Goal: Task Accomplishment & Management: Use online tool/utility

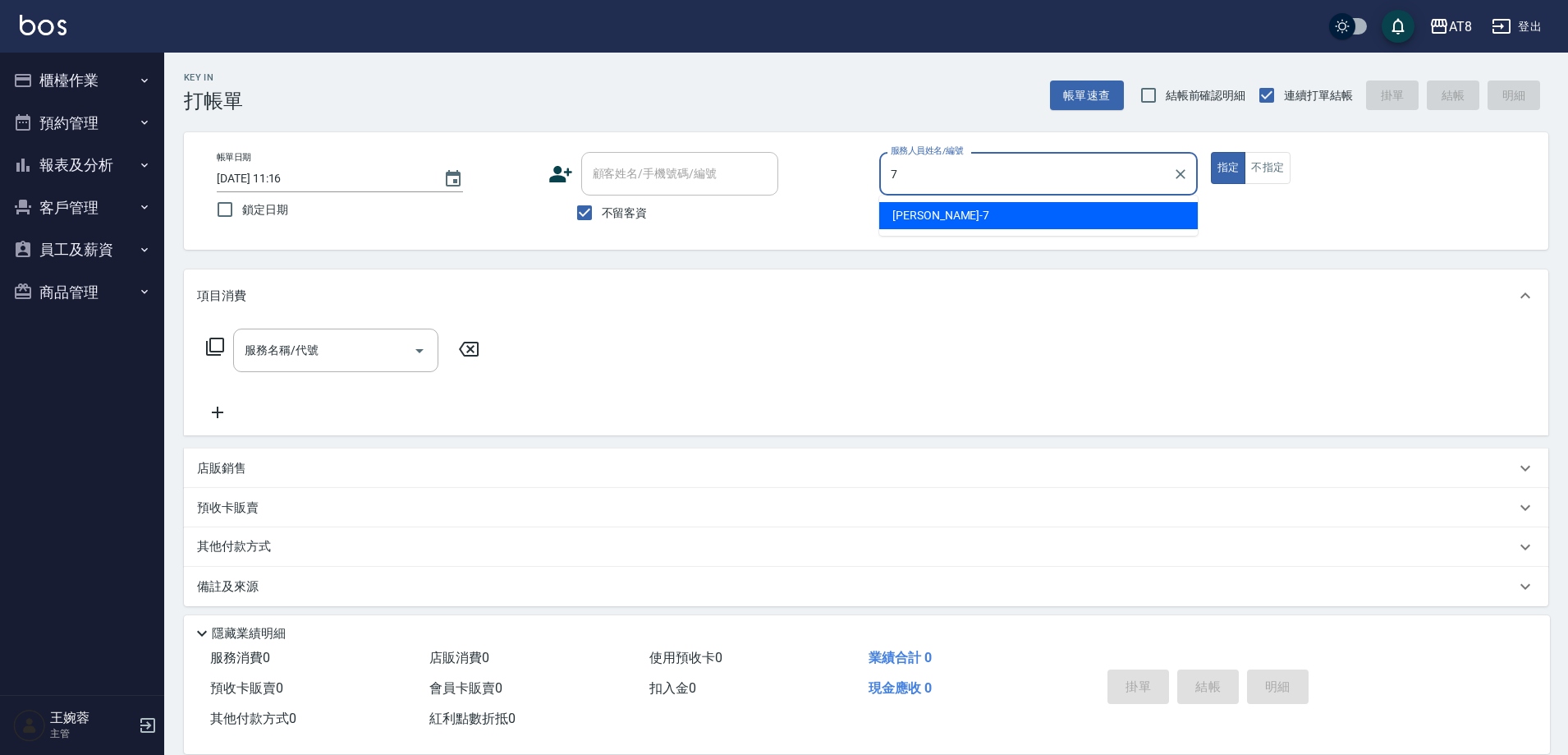
type input "[PERSON_NAME]-7"
type button "true"
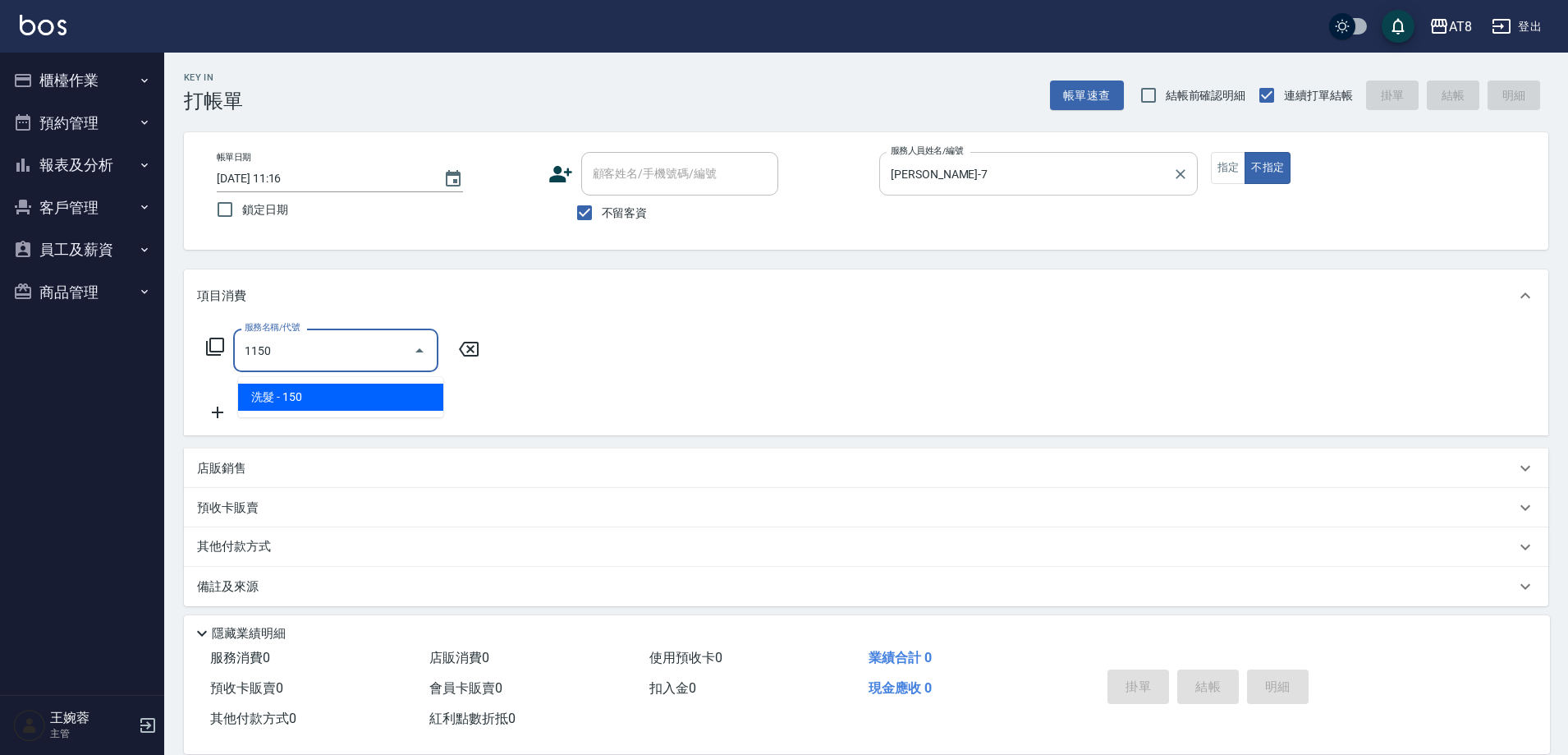
type input "洗髮(1150)"
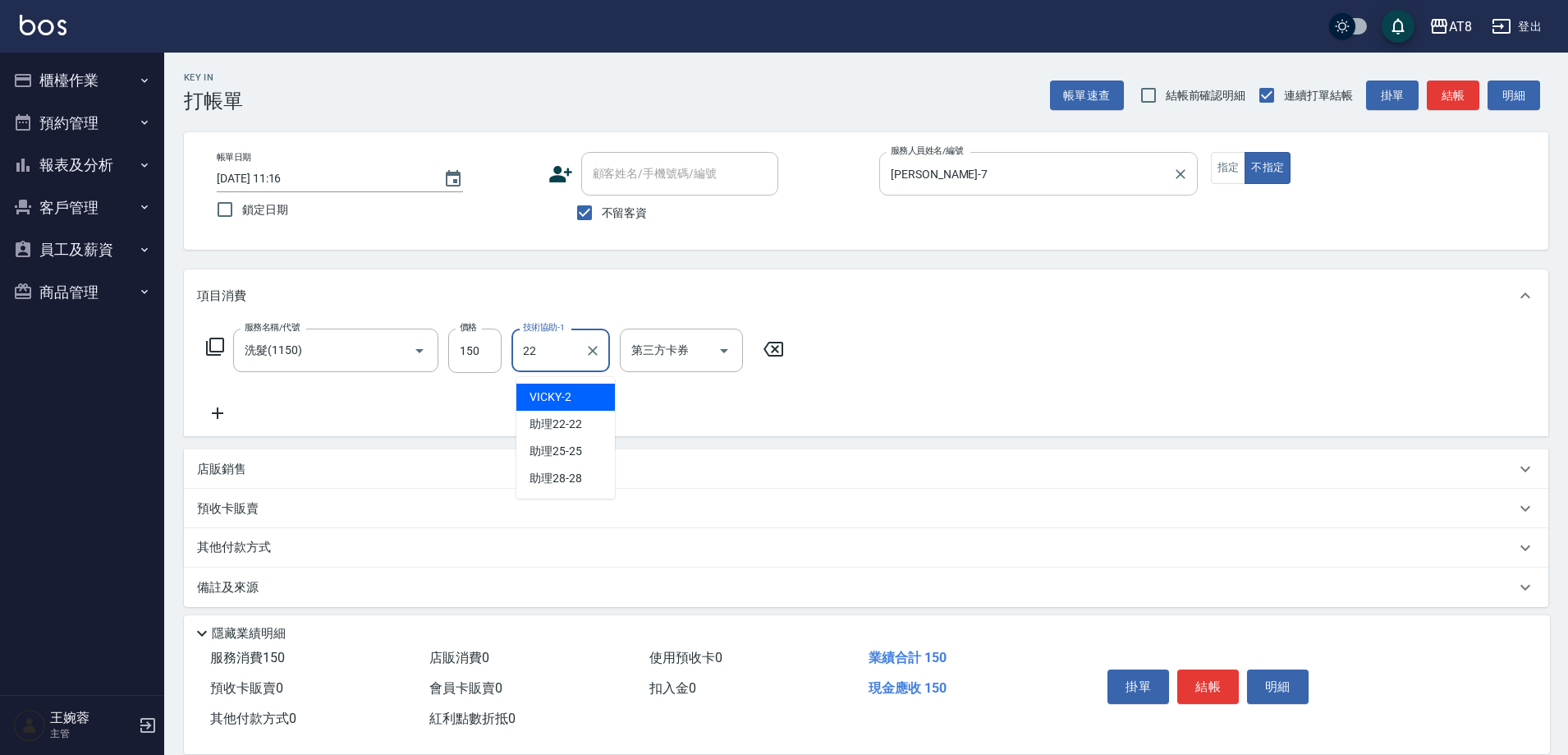
type input "助理22-22"
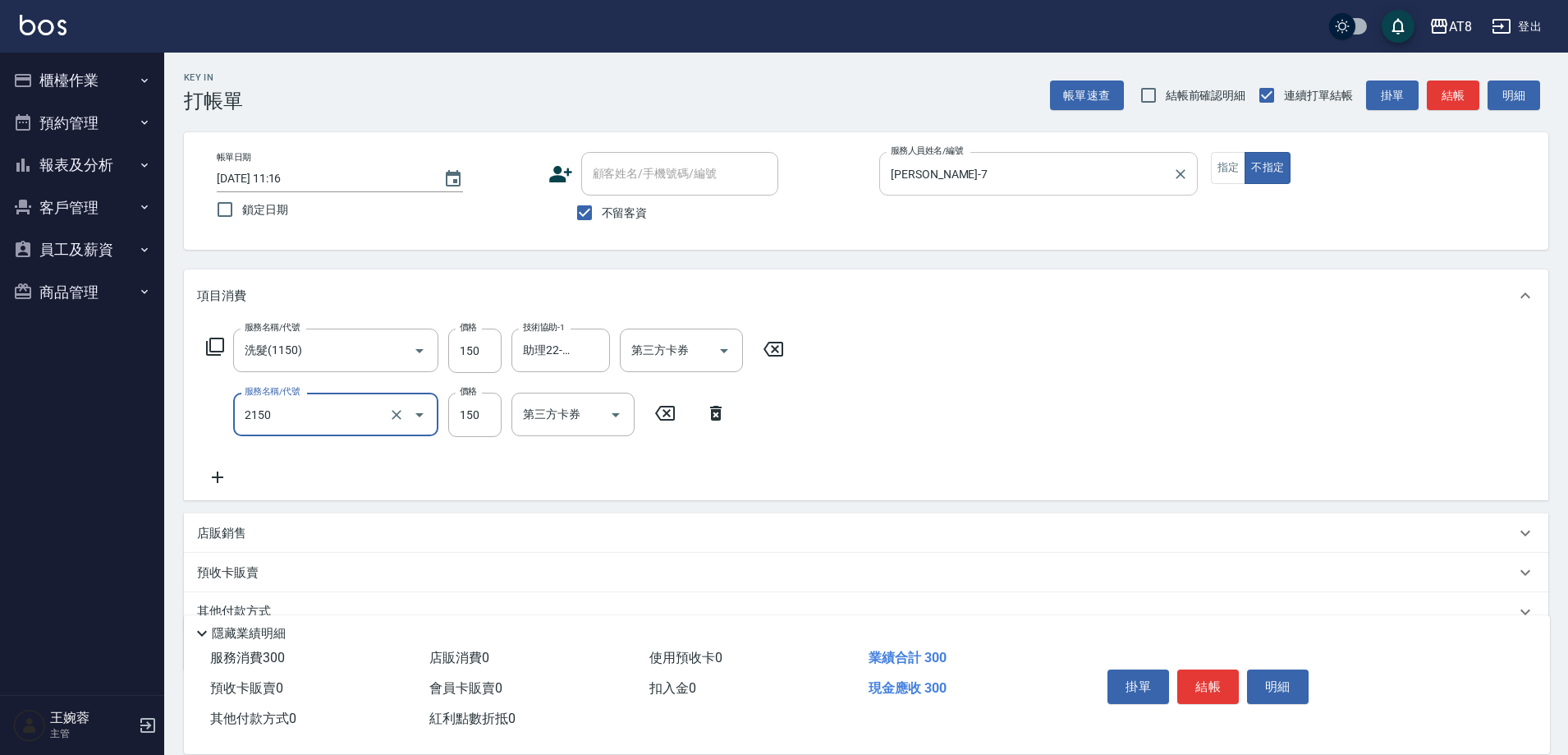
type input "剪髮(2150)"
click at [1232, 669] on button "結帳" at bounding box center [1208, 686] width 61 height 34
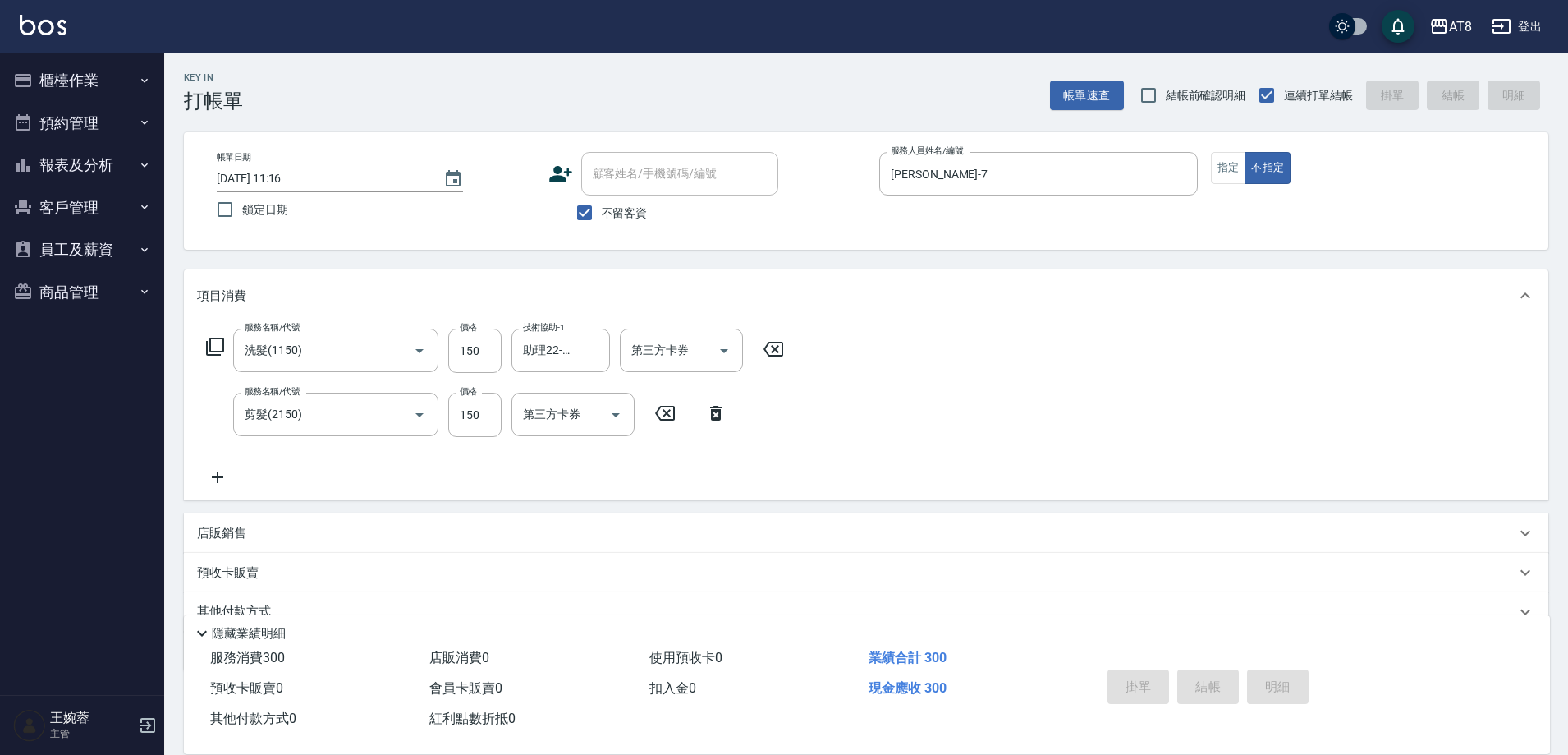
type input "[DATE] 13:19"
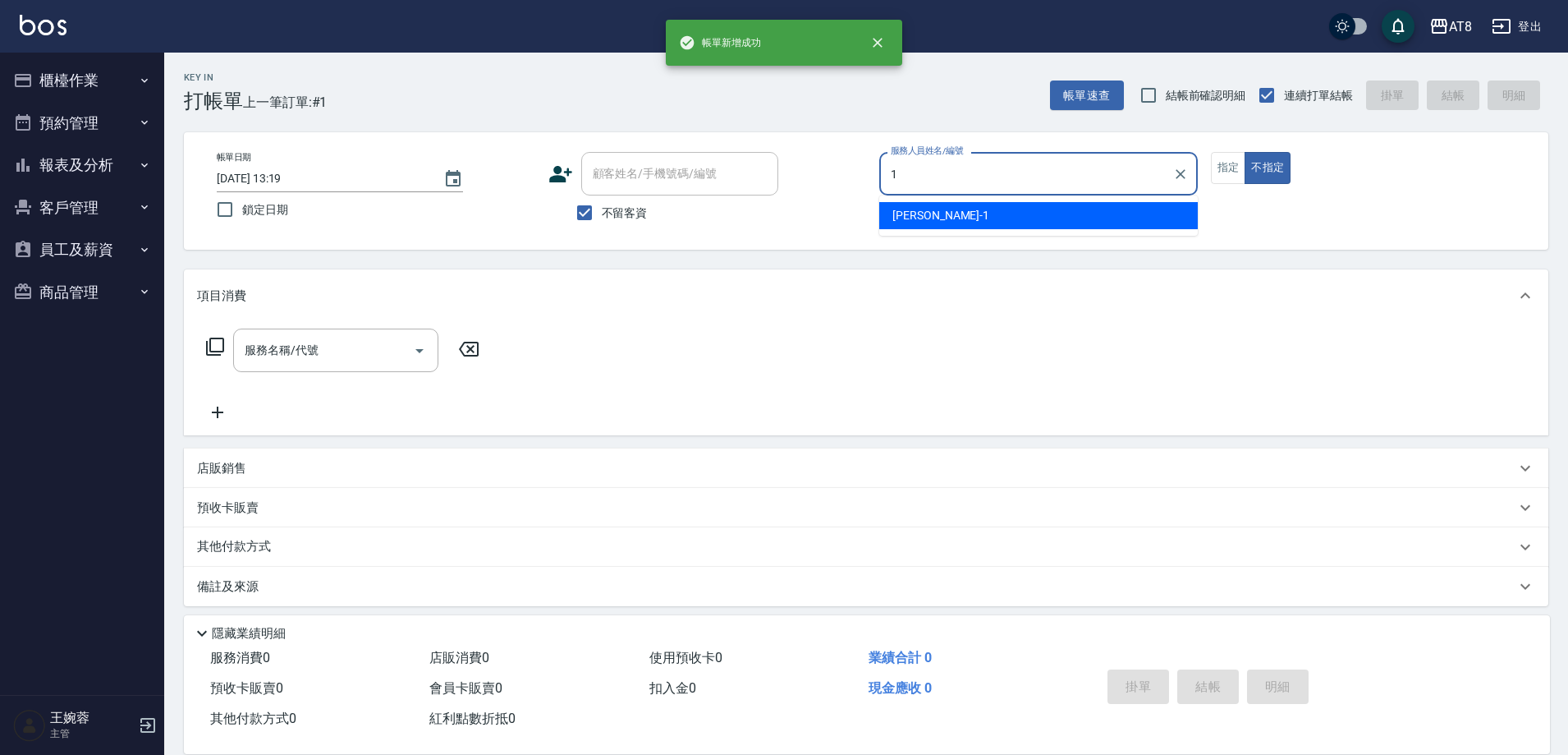
type input "YUKI-1"
type button "false"
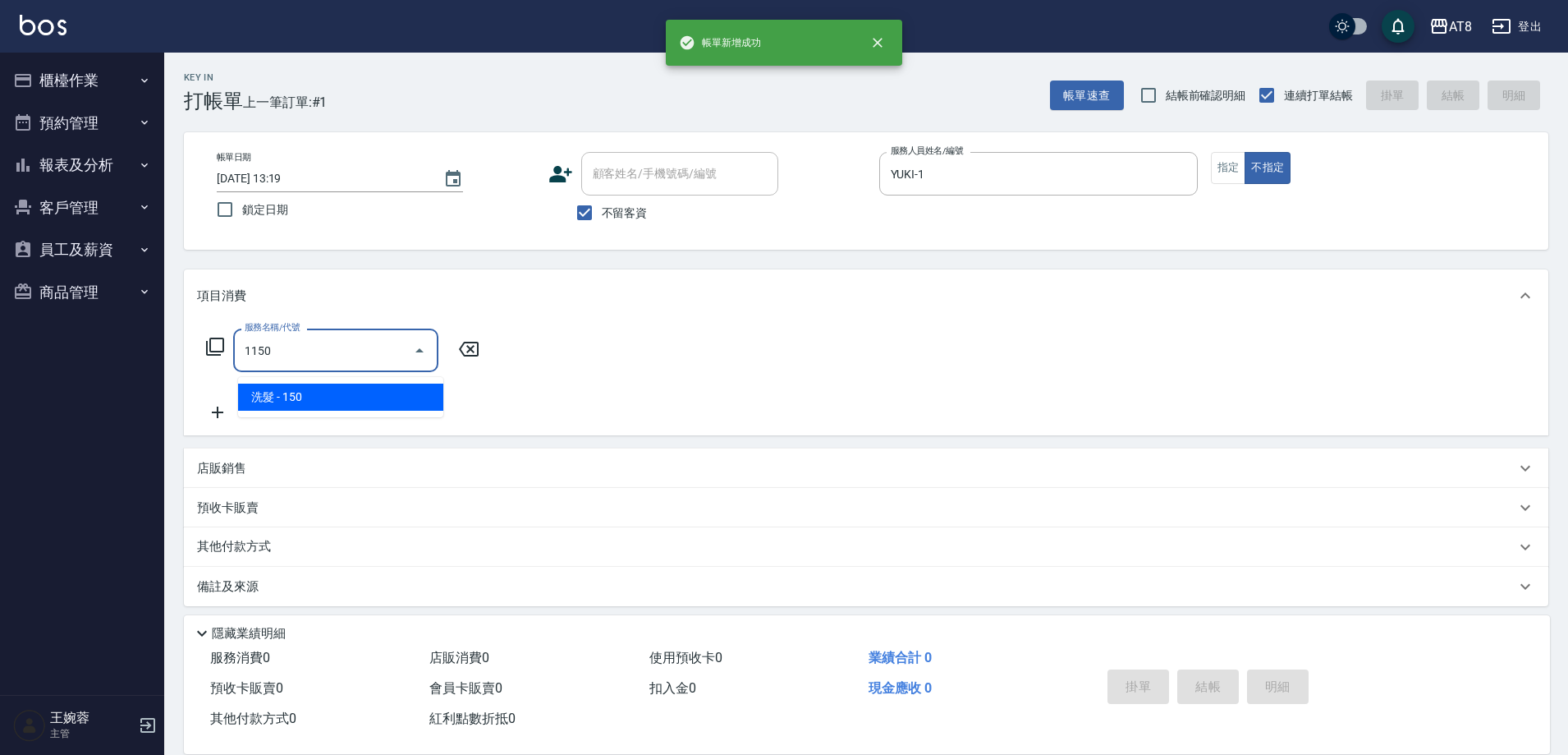
type input "洗髮(1150)"
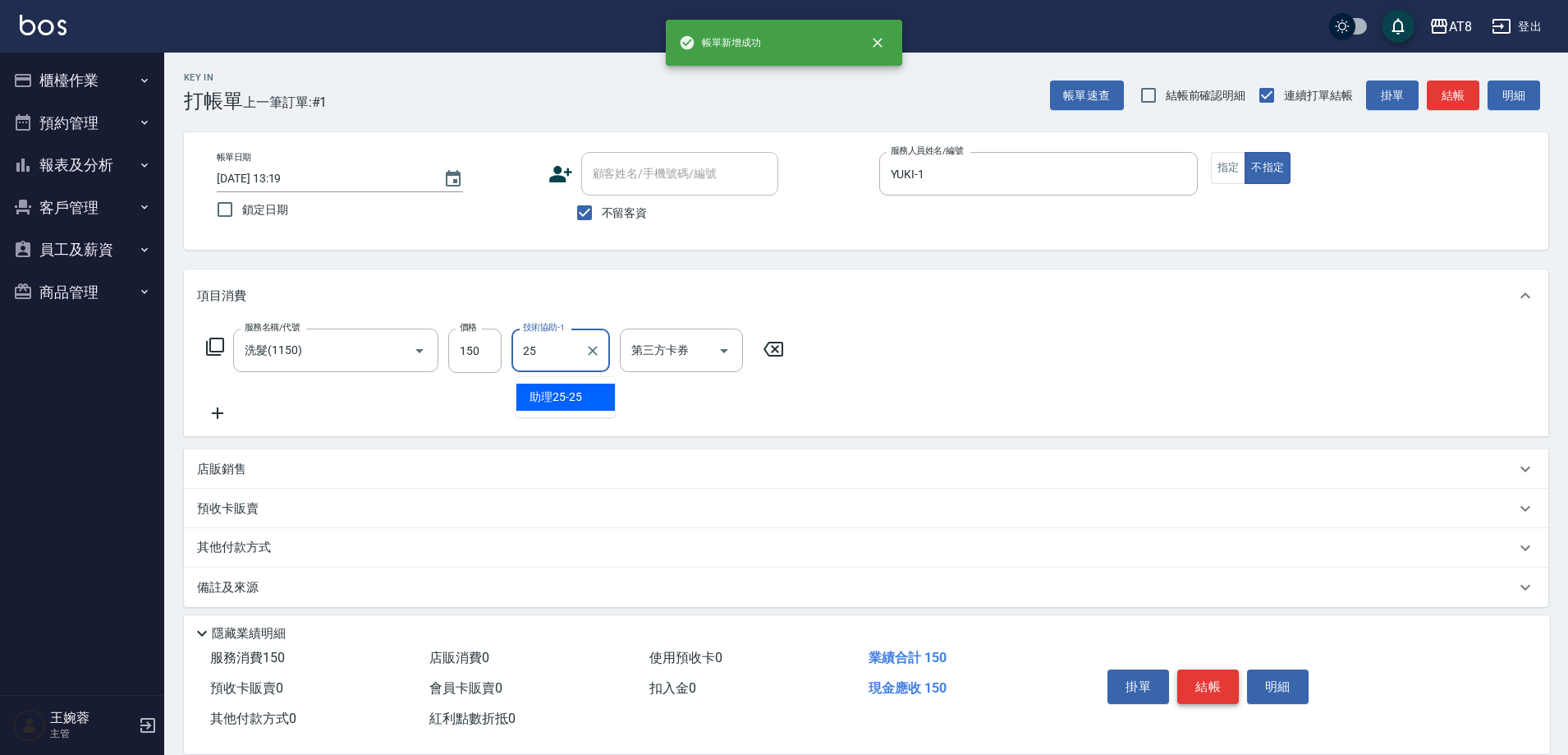
type input "助理25-25"
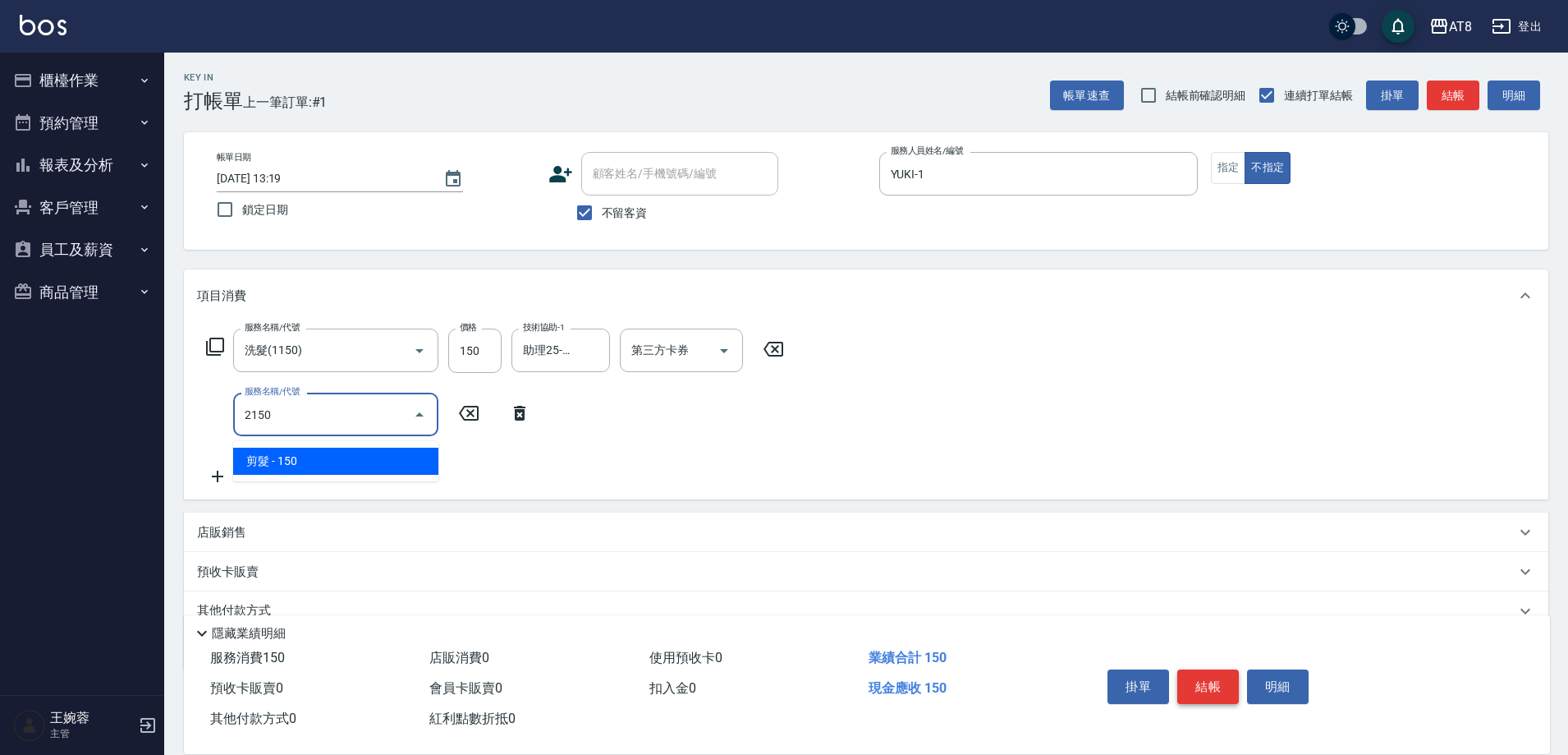
type input "剪髮(2150)"
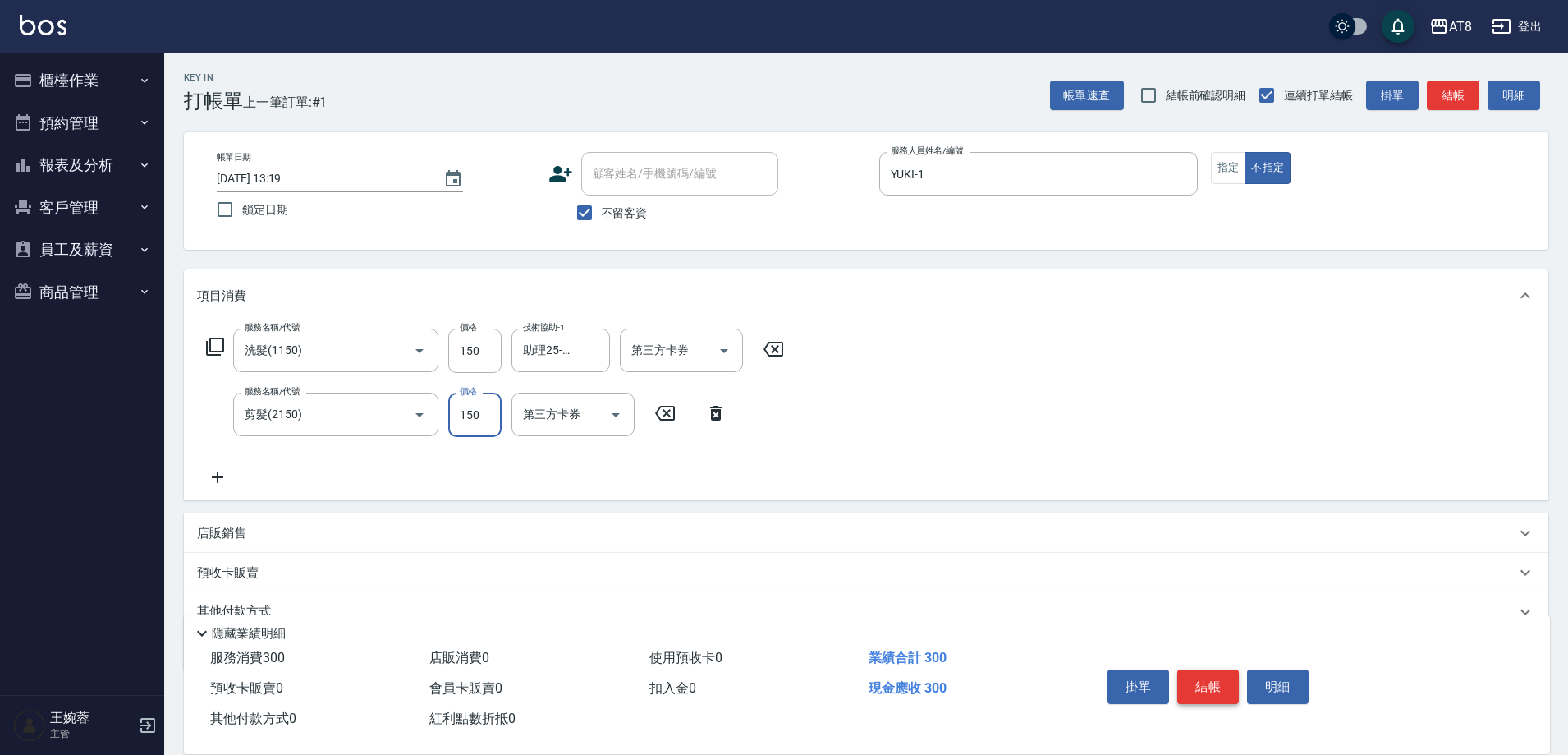
click at [1232, 669] on button "結帳" at bounding box center [1208, 686] width 61 height 34
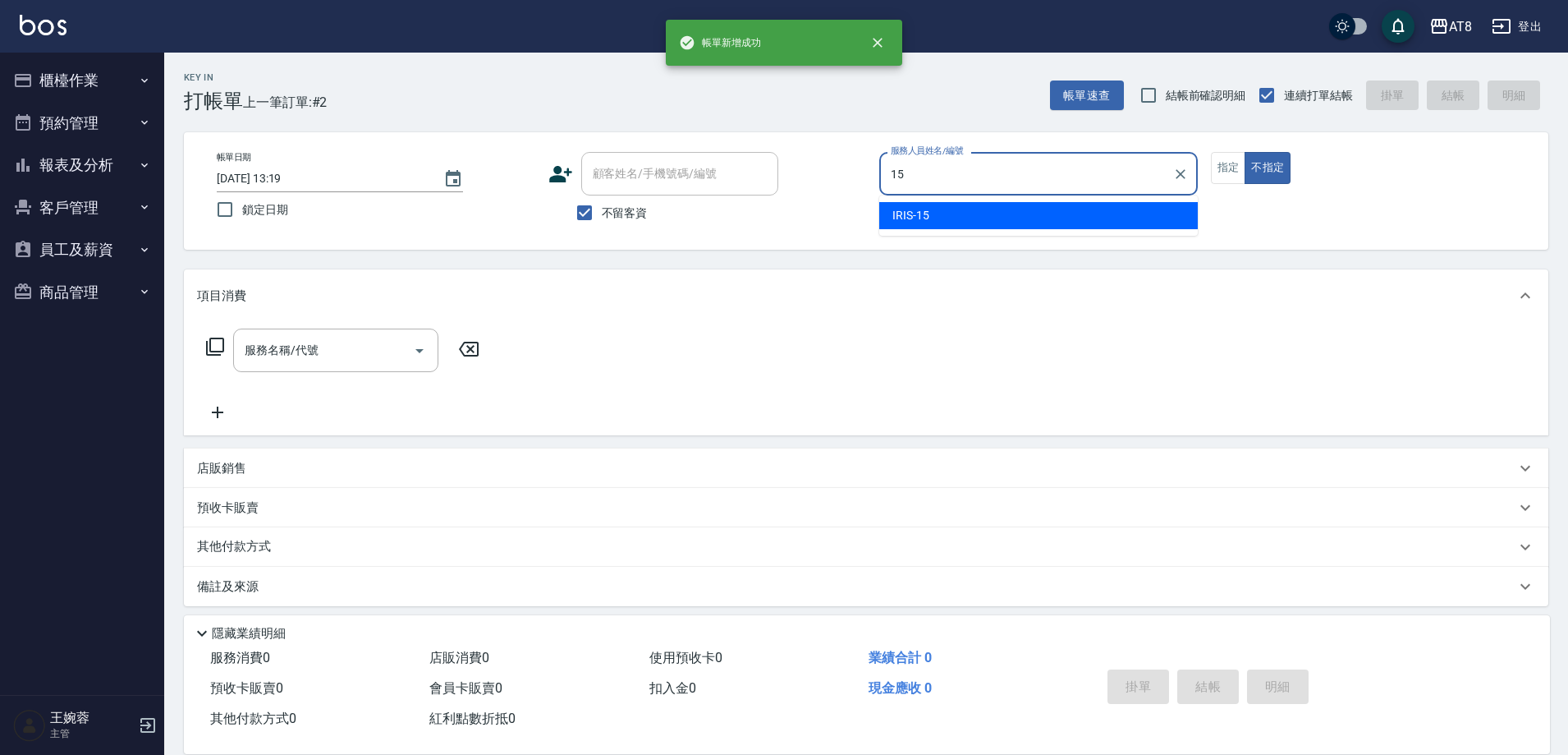
type input "IRIS-15"
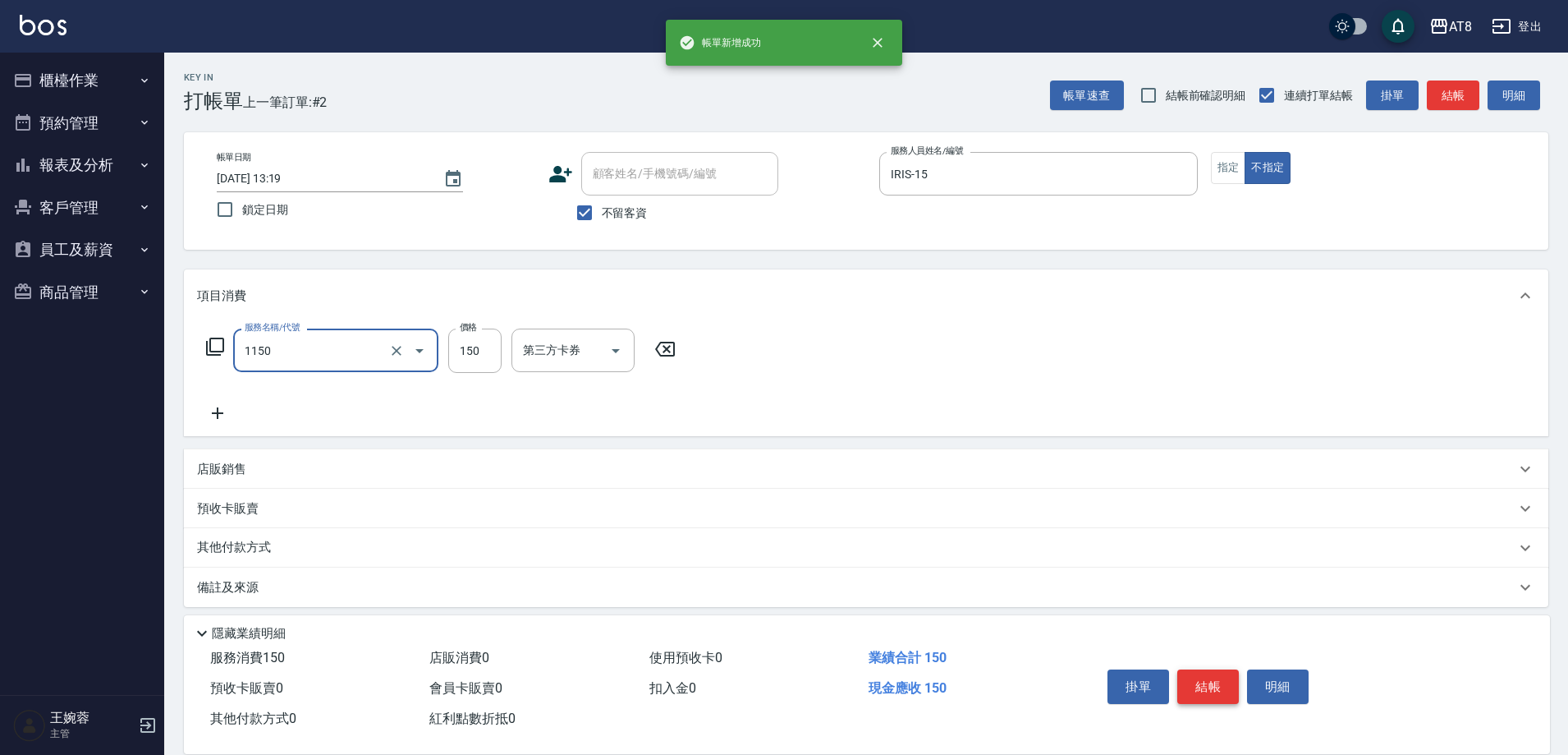
type input "洗髮(1150)"
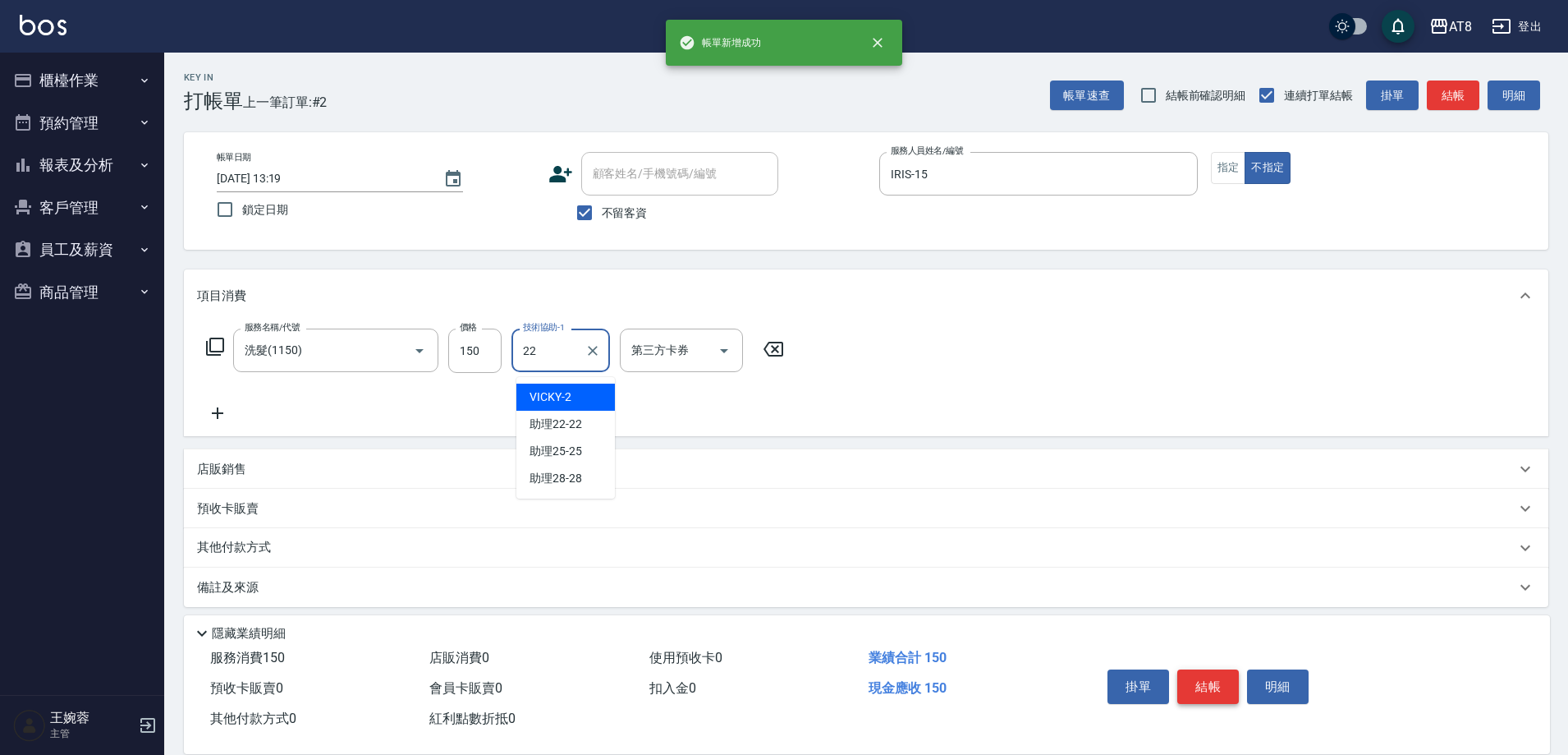
type input "助理22-22"
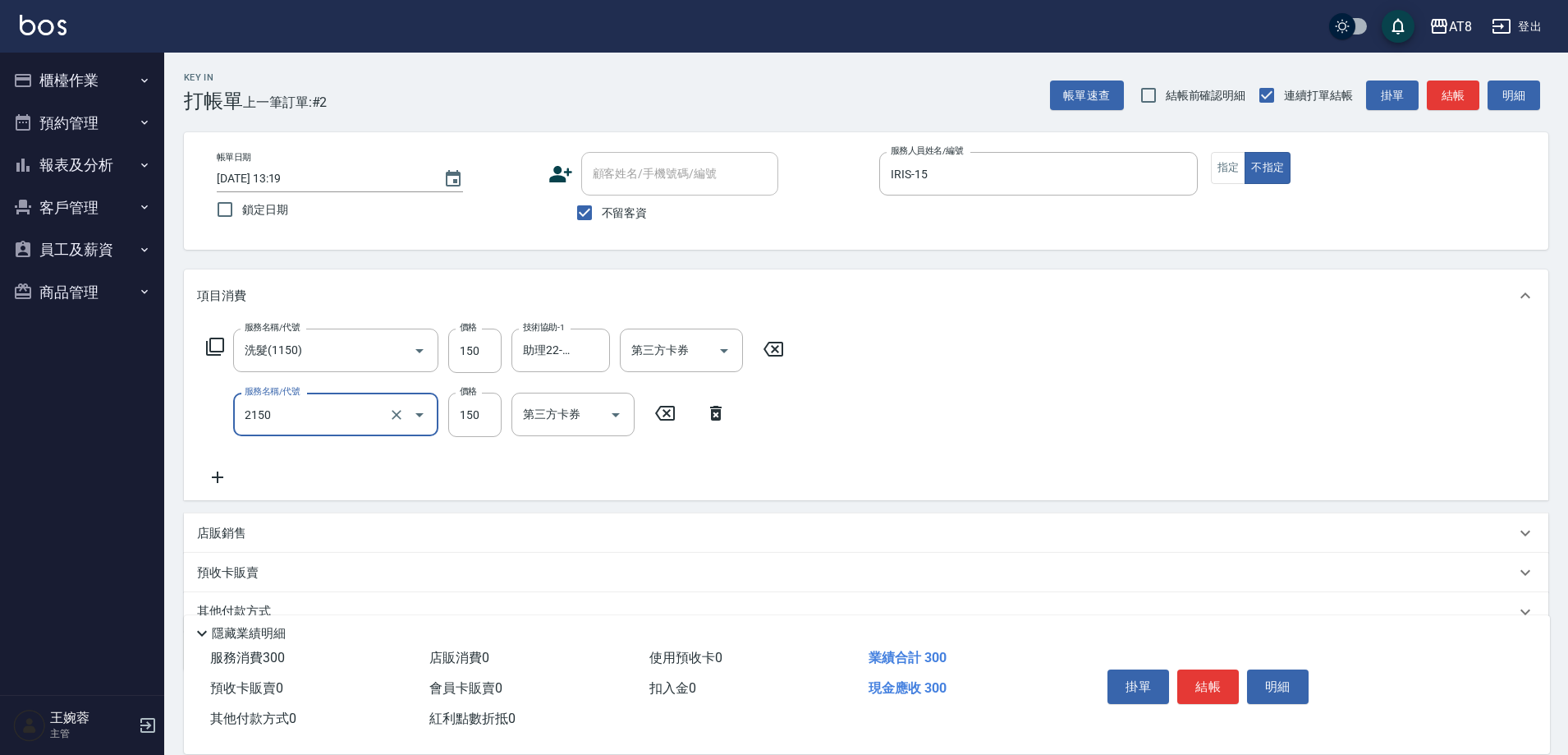
type input "剪髮(2150)"
click at [1211, 669] on button "結帳" at bounding box center [1208, 686] width 61 height 34
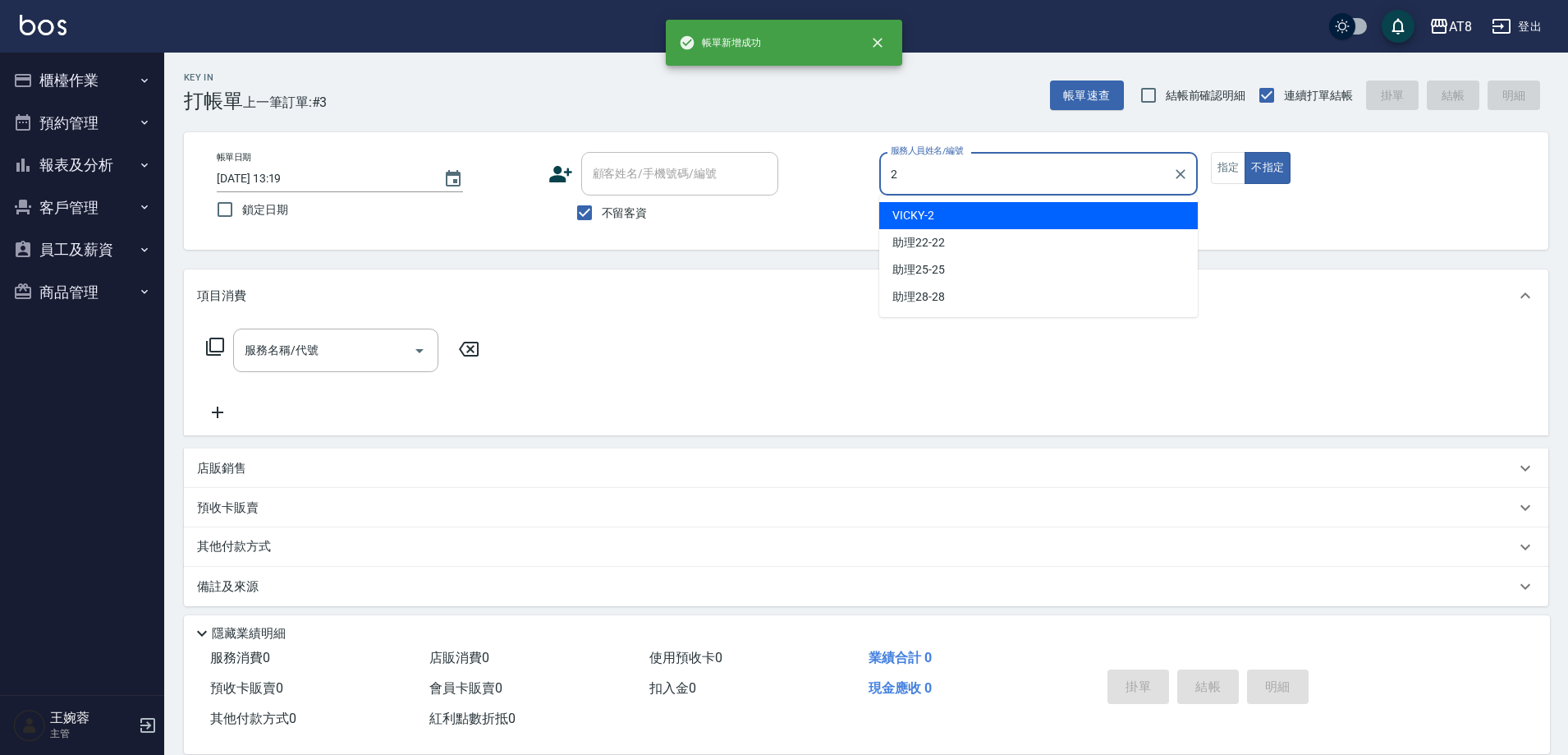
type input "VICKY-2"
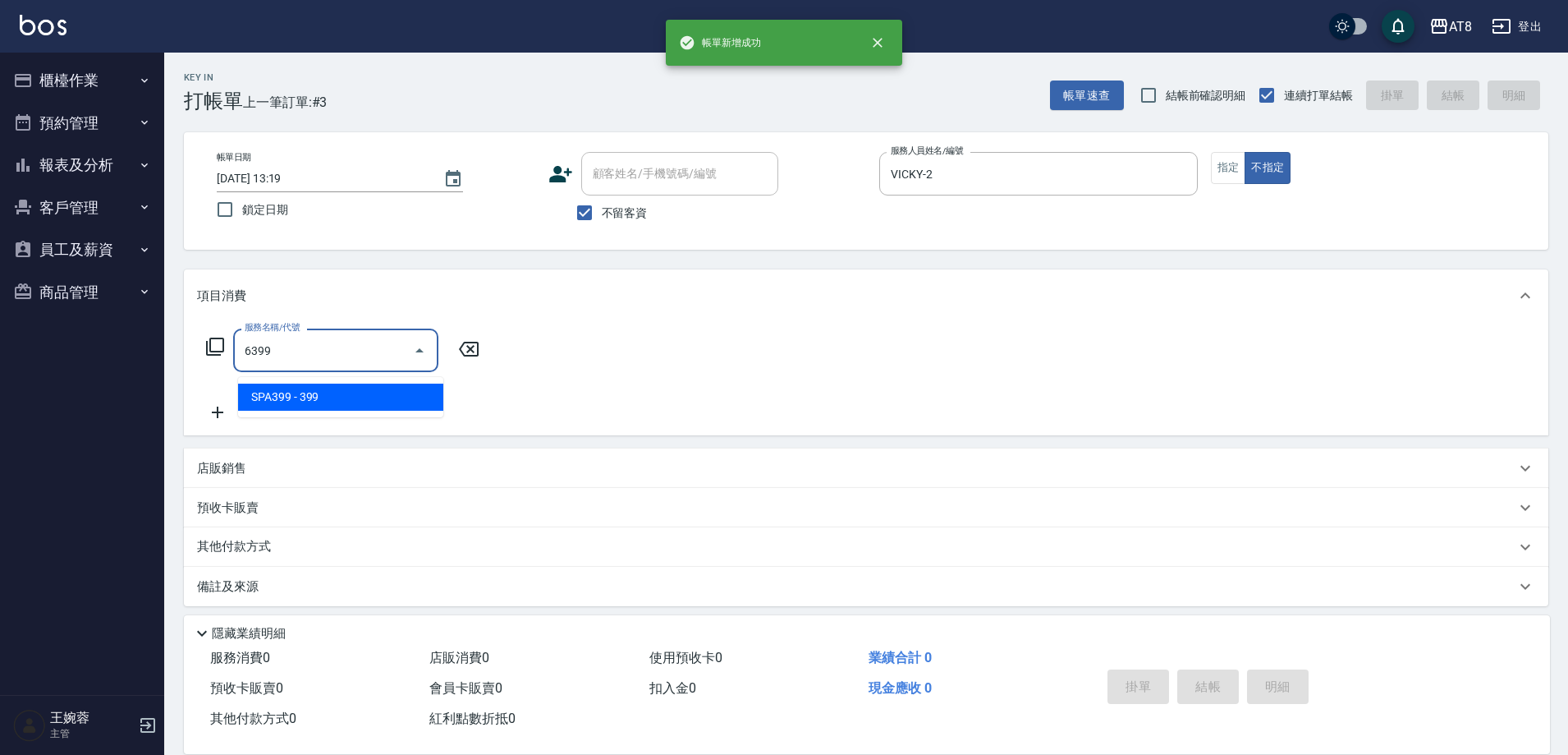
type input "SPA399(6399)"
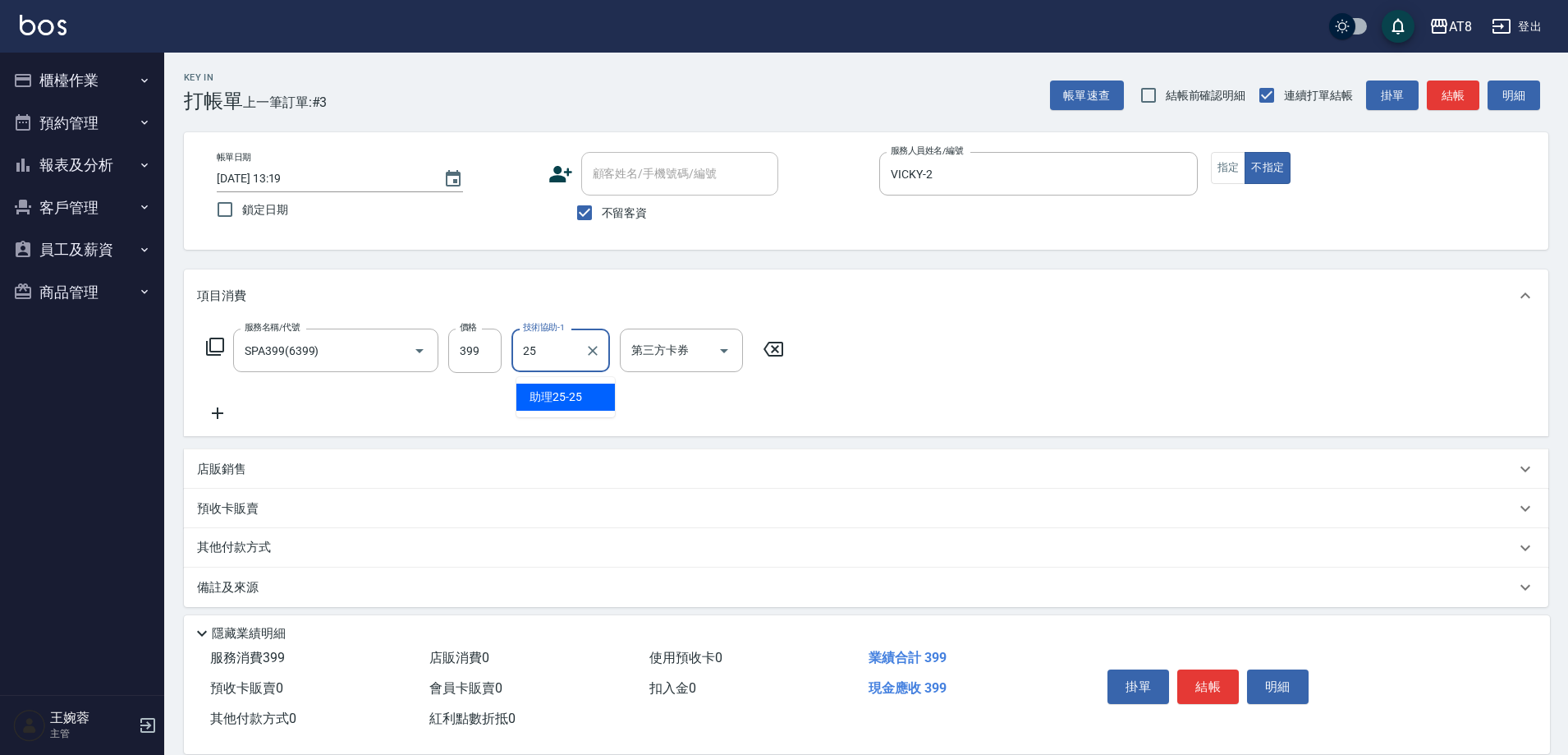
type input "助理25-25"
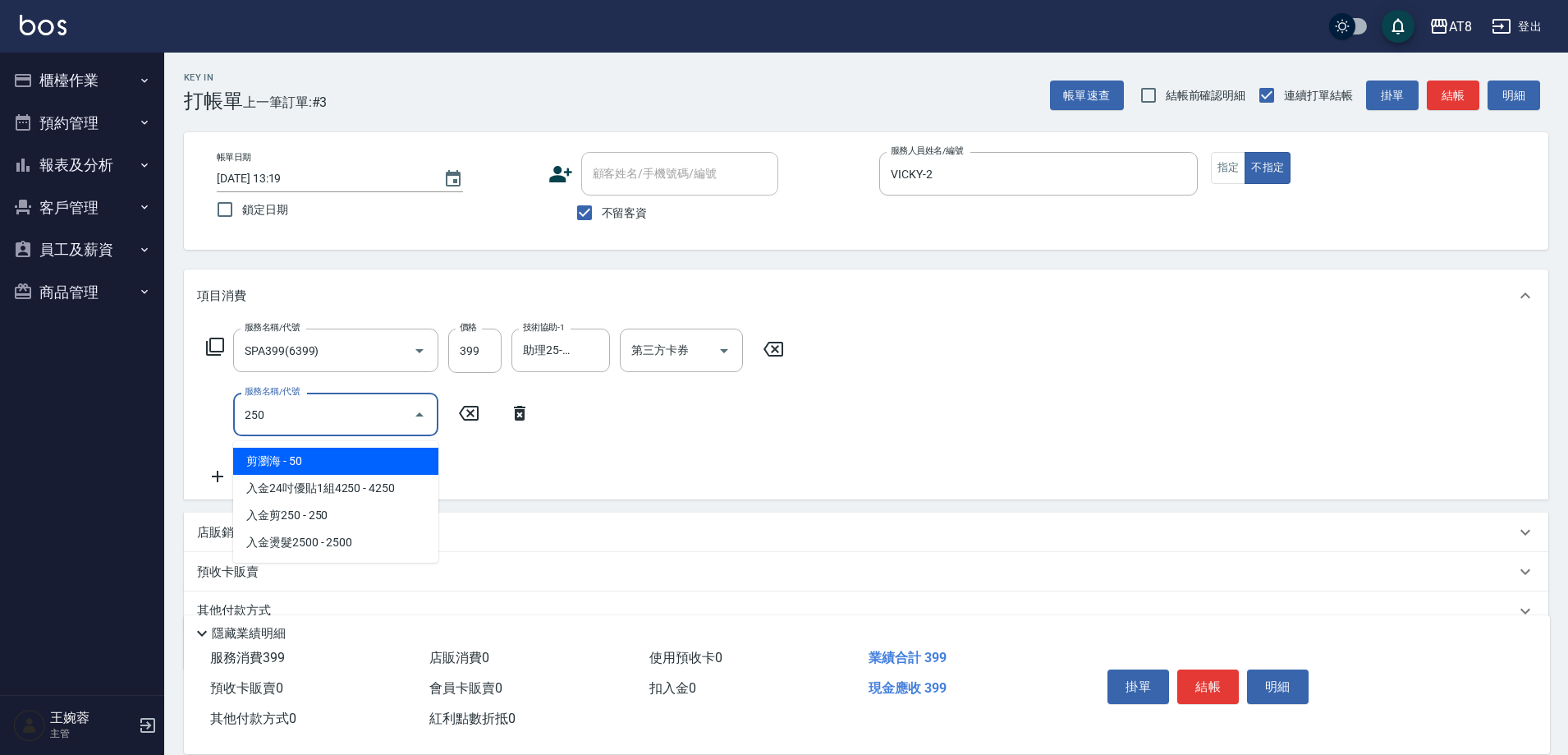
type input "剪瀏海(250)"
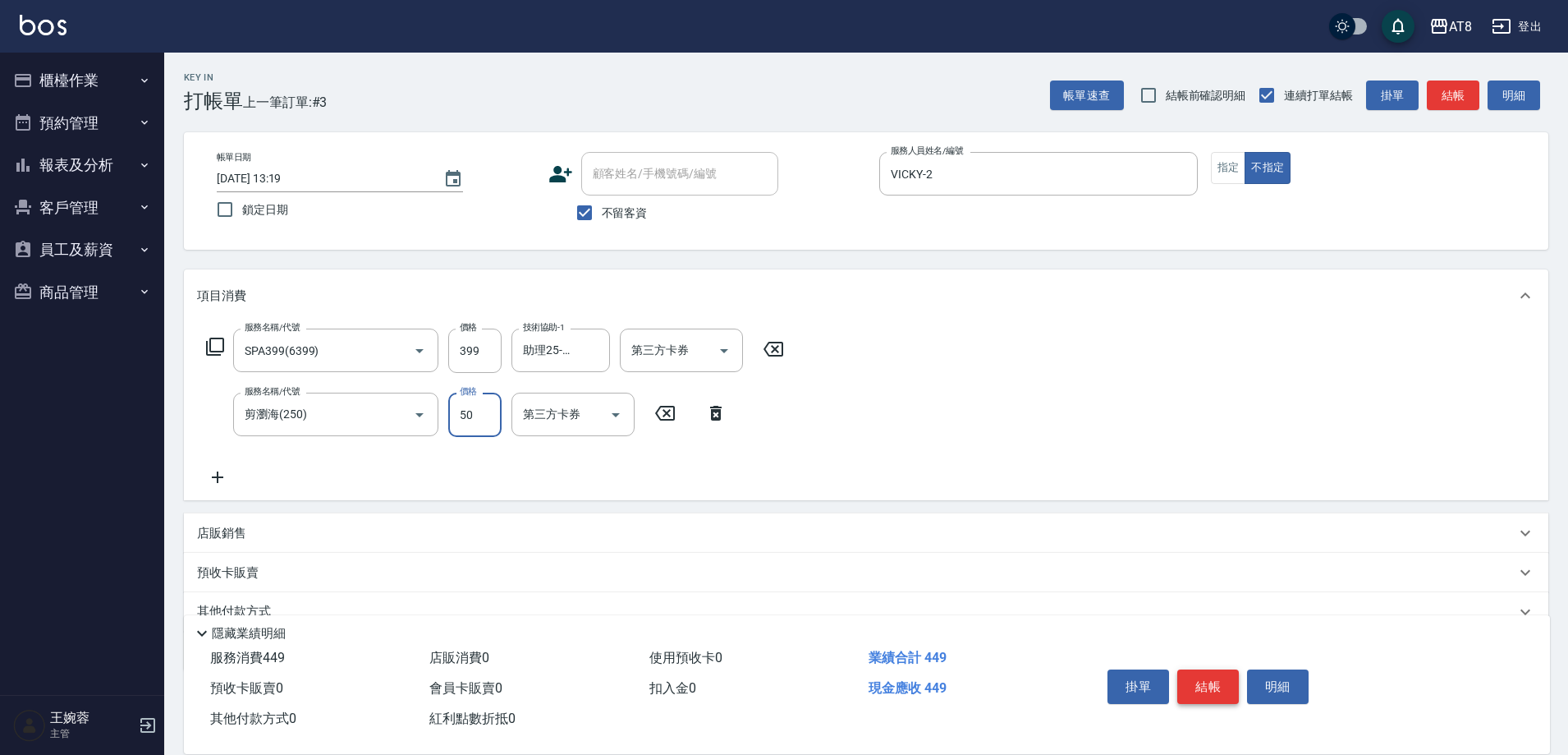
click at [1214, 682] on button "結帳" at bounding box center [1208, 686] width 61 height 34
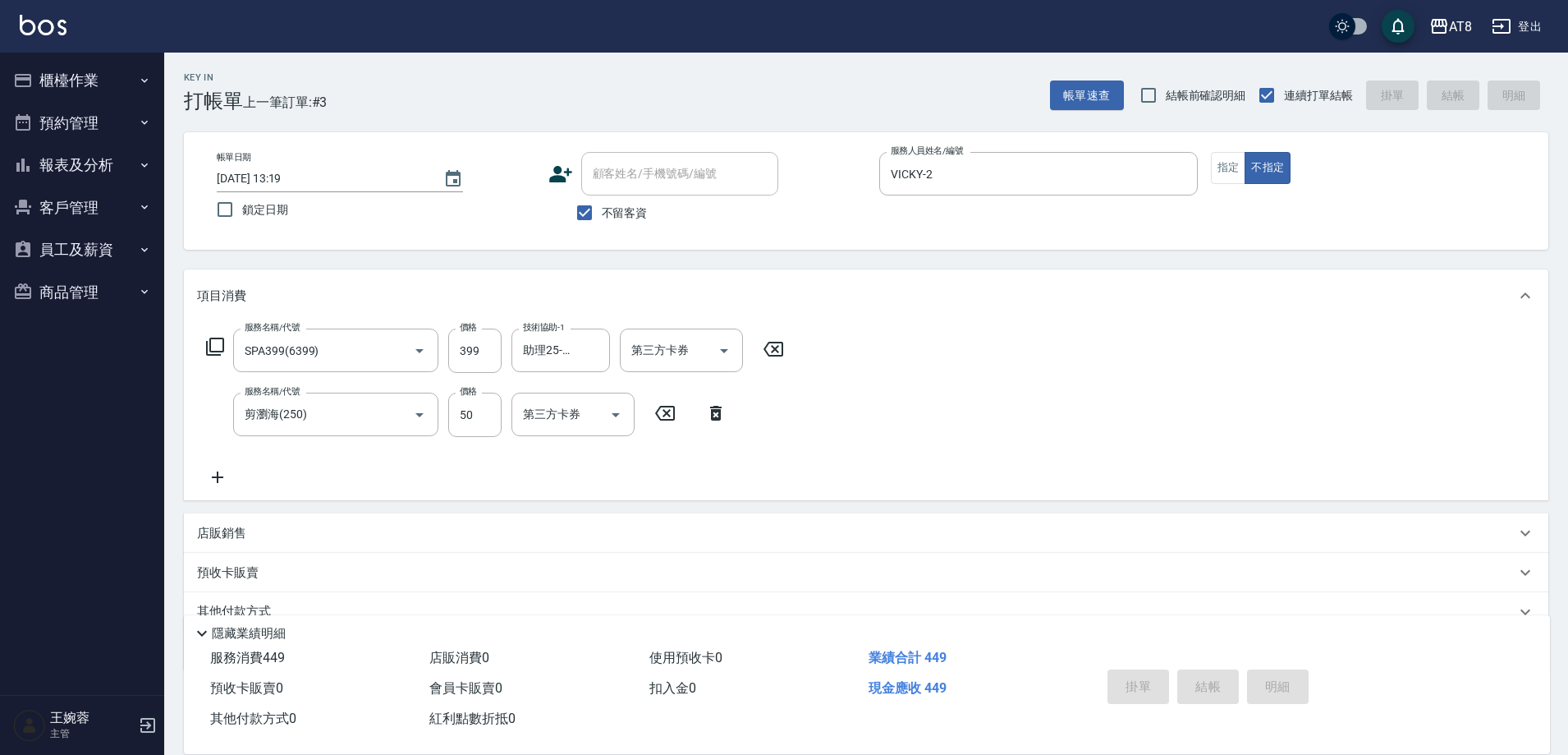
type input "[DATE] 13:20"
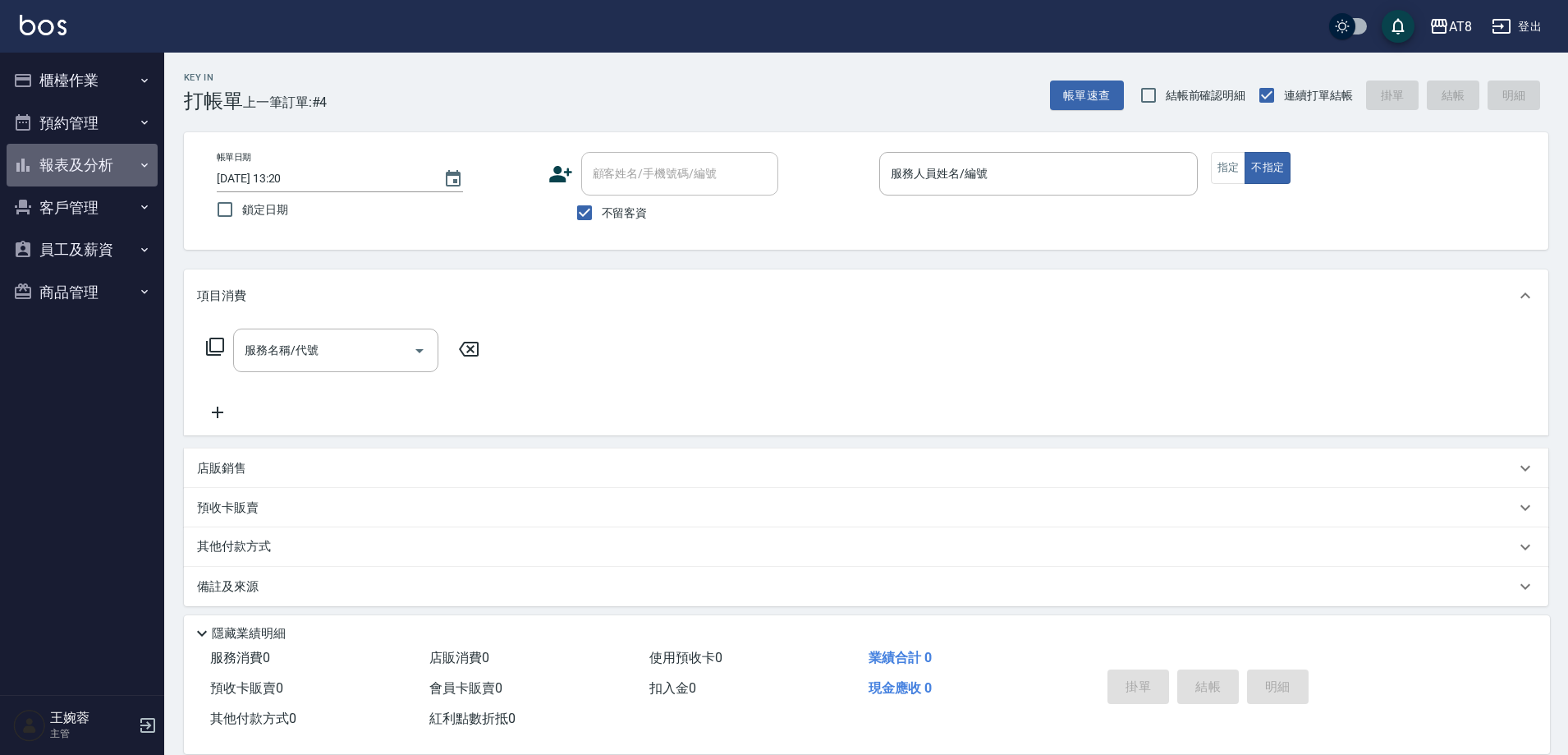
click at [140, 163] on icon "button" at bounding box center [144, 165] width 13 height 13
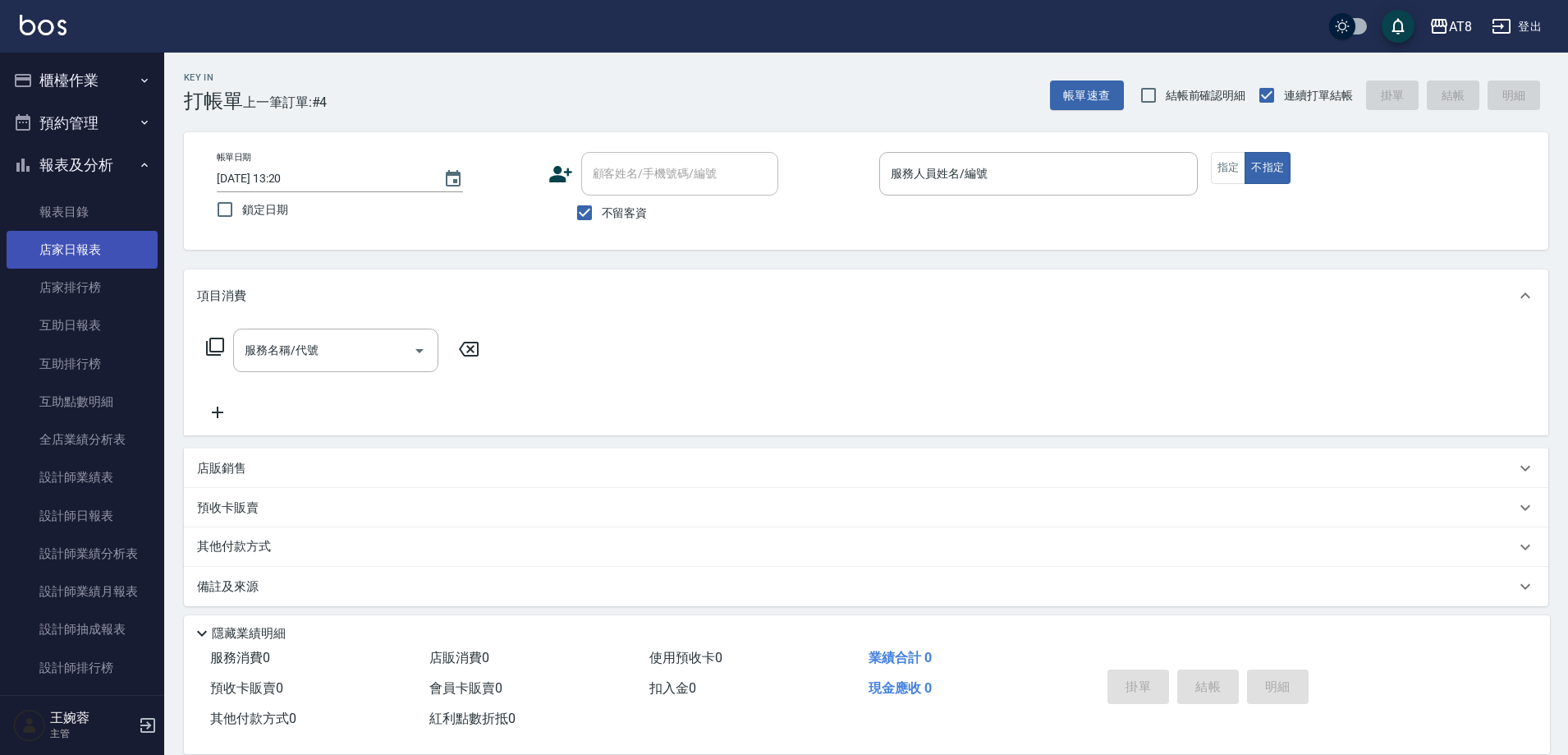
click at [98, 257] on link "店家日報表" at bounding box center [82, 249] width 151 height 38
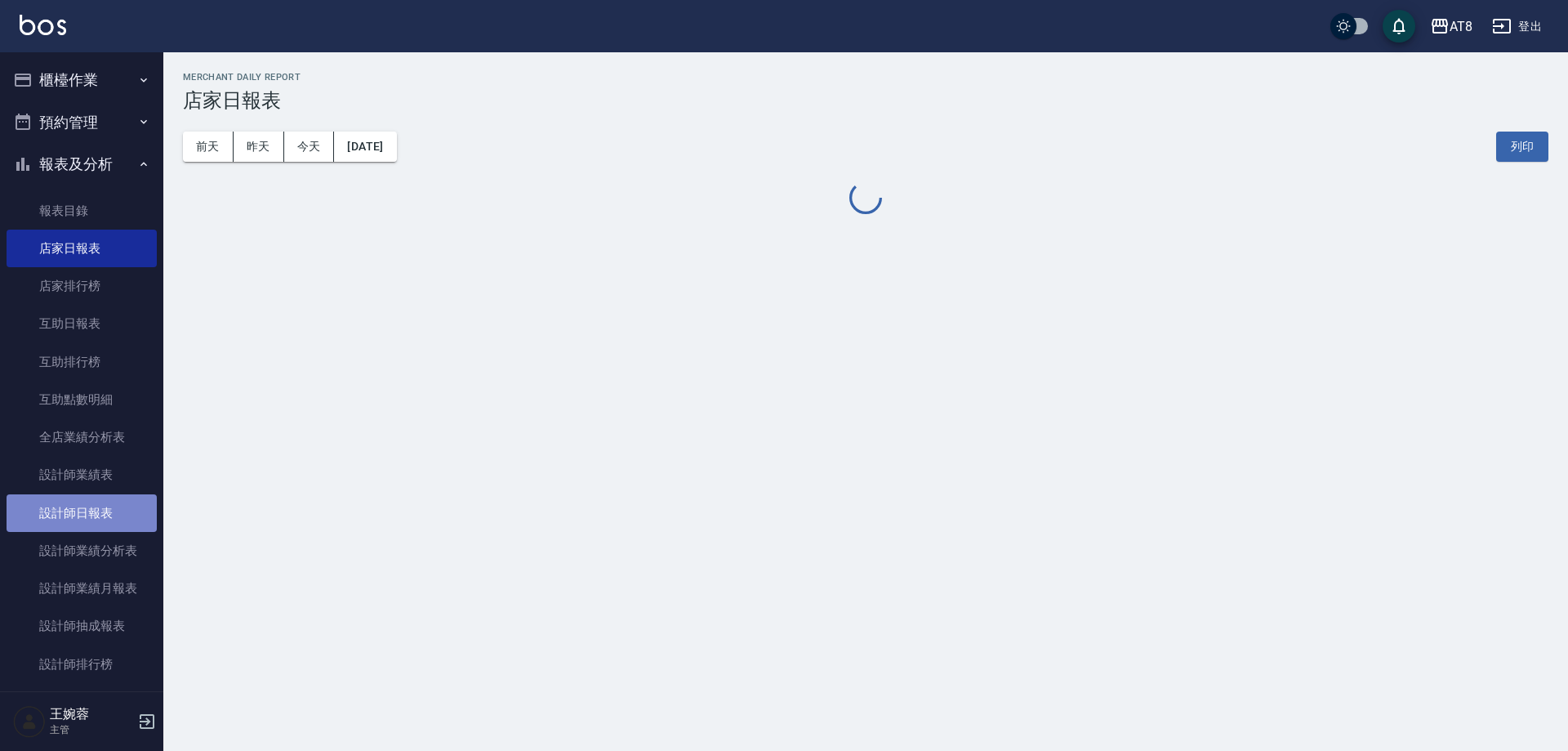
click at [106, 506] on link "設計師日報表" at bounding box center [81, 513] width 150 height 38
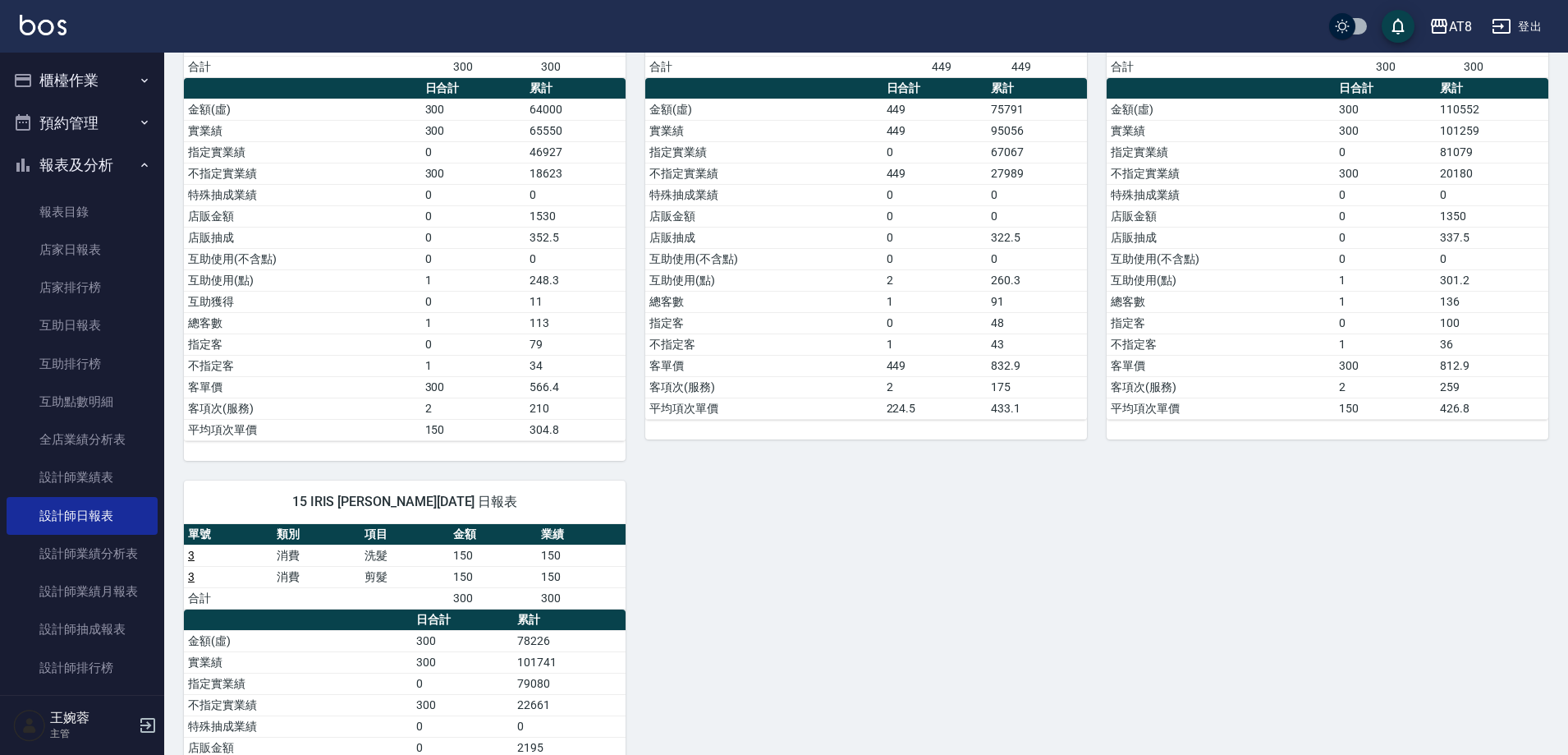
scroll to position [275, 0]
